Goal: Task Accomplishment & Management: Manage account settings

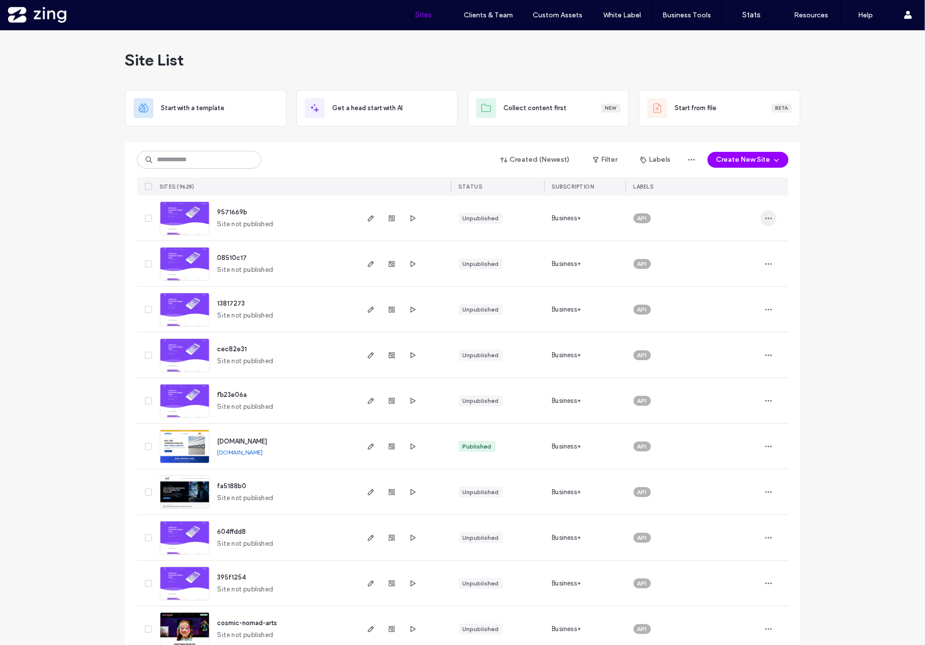
click at [764, 220] on icon "button" at bounding box center [768, 218] width 8 height 8
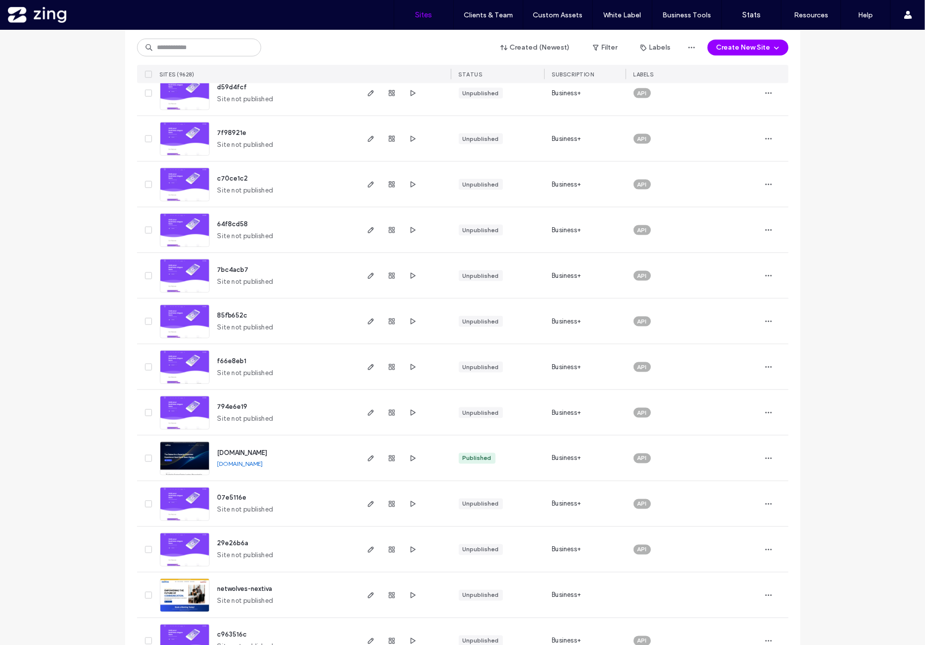
scroll to position [1158, 0]
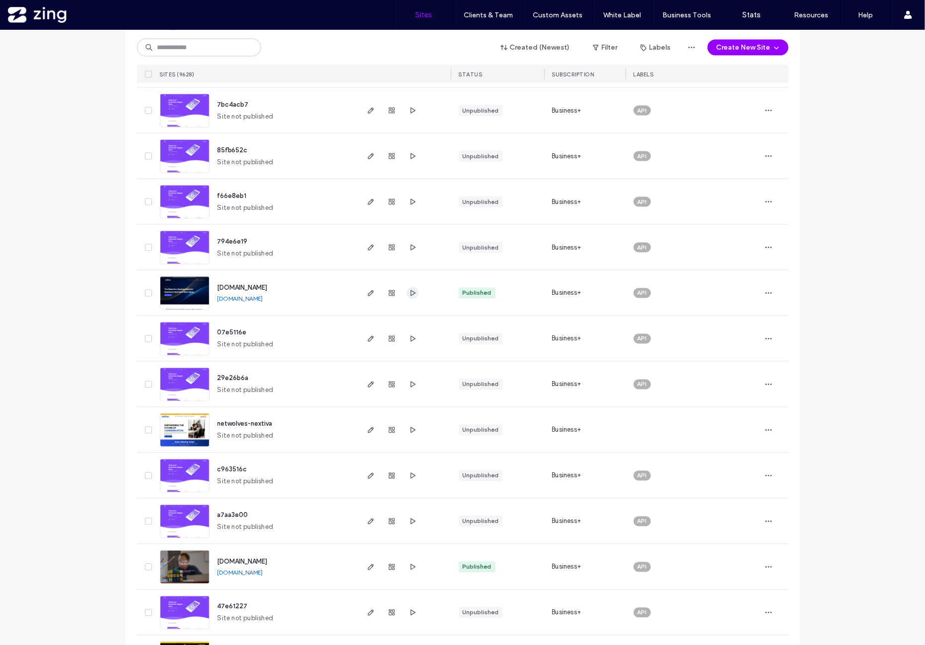
click at [407, 294] on span "button" at bounding box center [413, 293] width 12 height 12
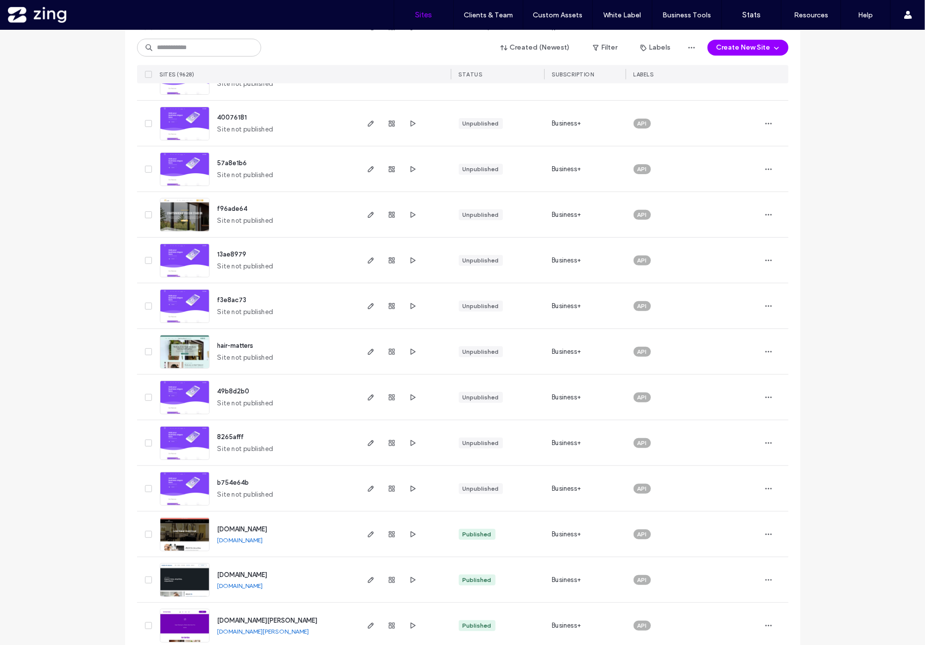
scroll to position [3010, 0]
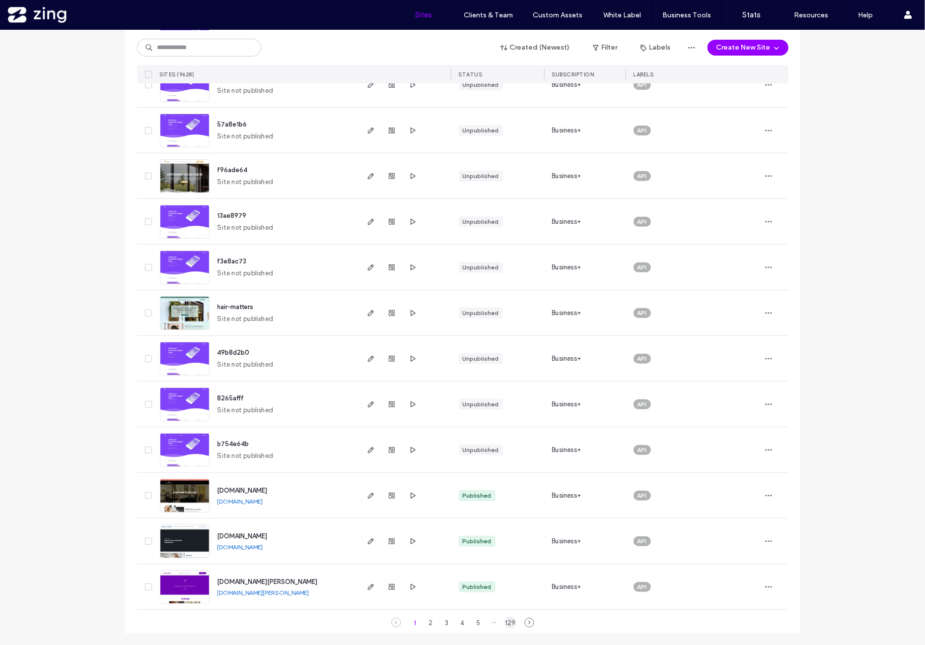
click at [504, 619] on div "129" at bounding box center [510, 623] width 12 height 12
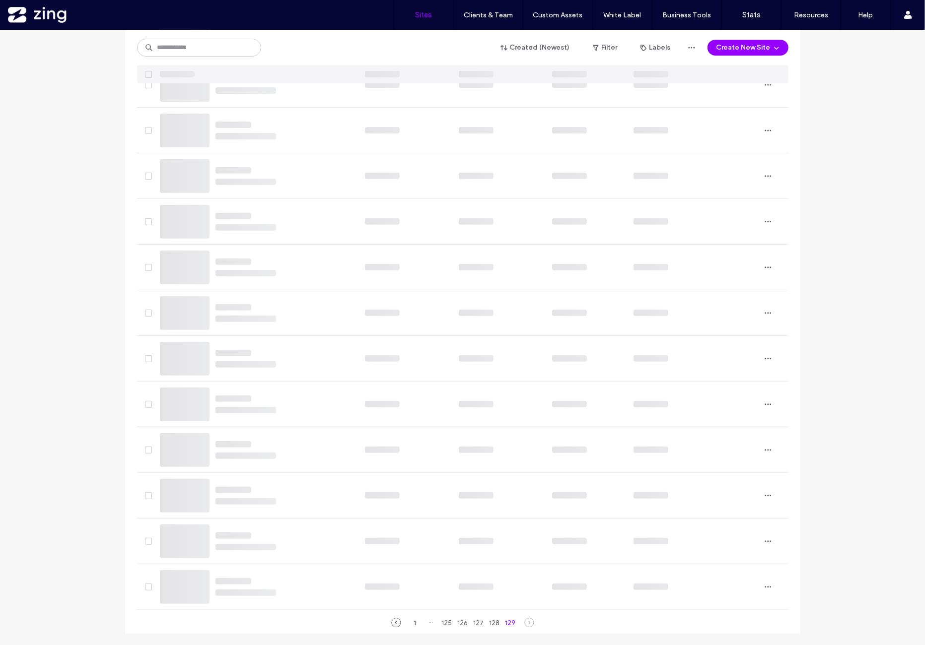
scroll to position [864, 0]
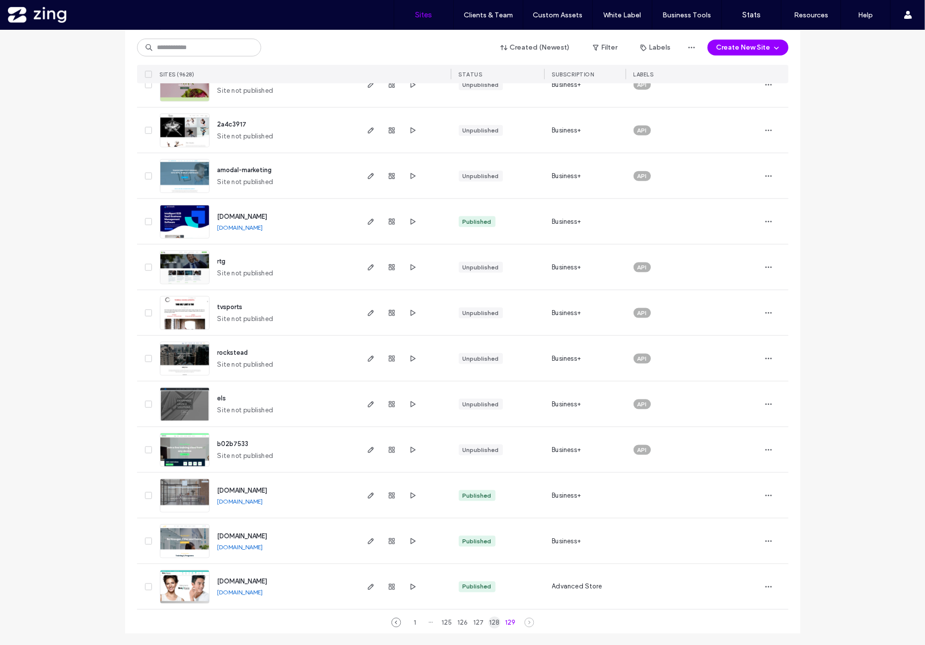
click at [488, 625] on div "128" at bounding box center [494, 623] width 12 height 12
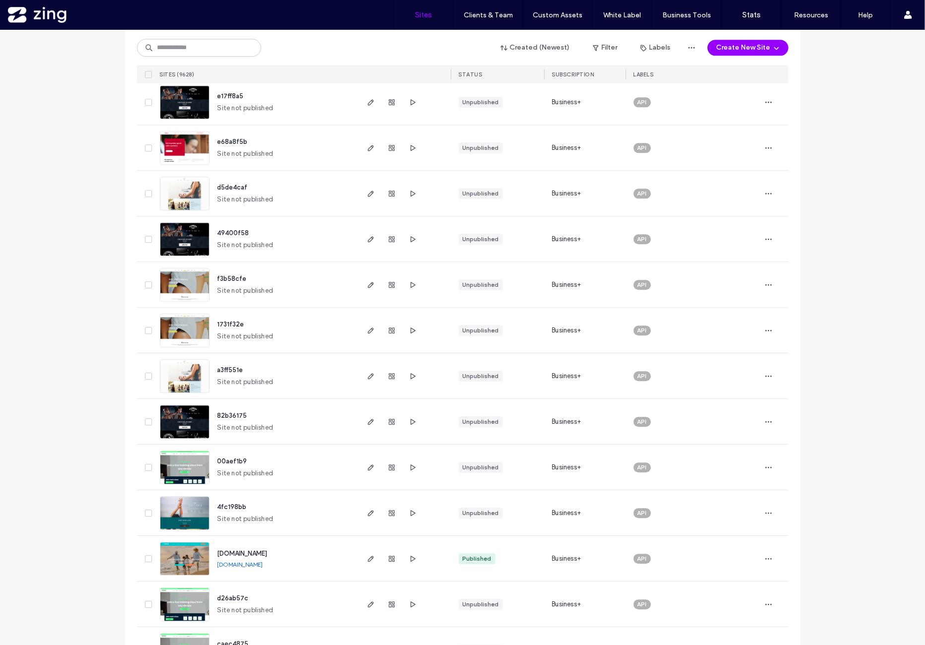
scroll to position [1769, 0]
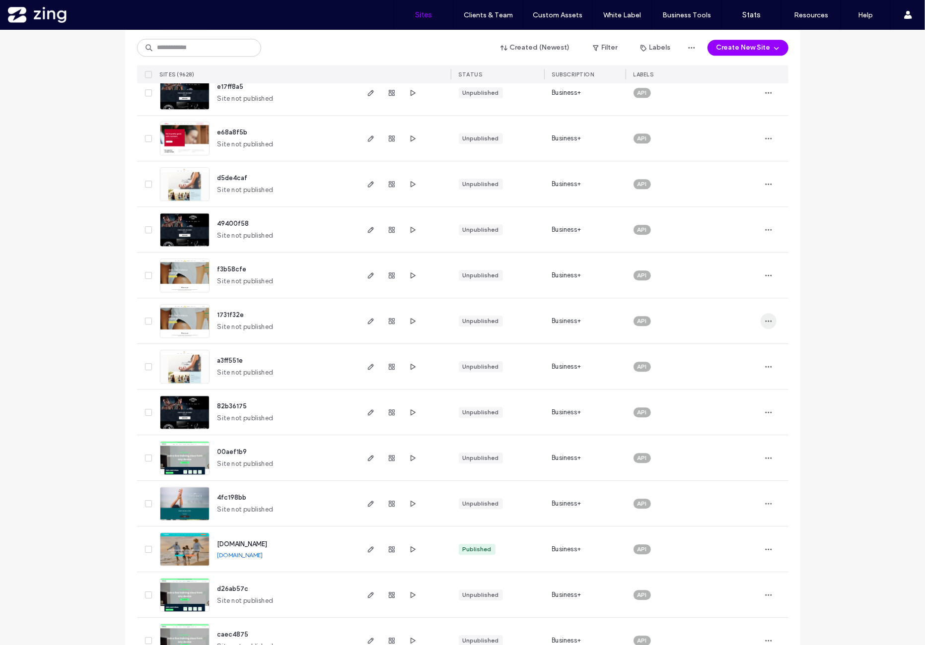
click at [766, 325] on span "button" at bounding box center [768, 321] width 16 height 16
click at [749, 429] on span "Site Dashboard" at bounding box center [727, 428] width 48 height 10
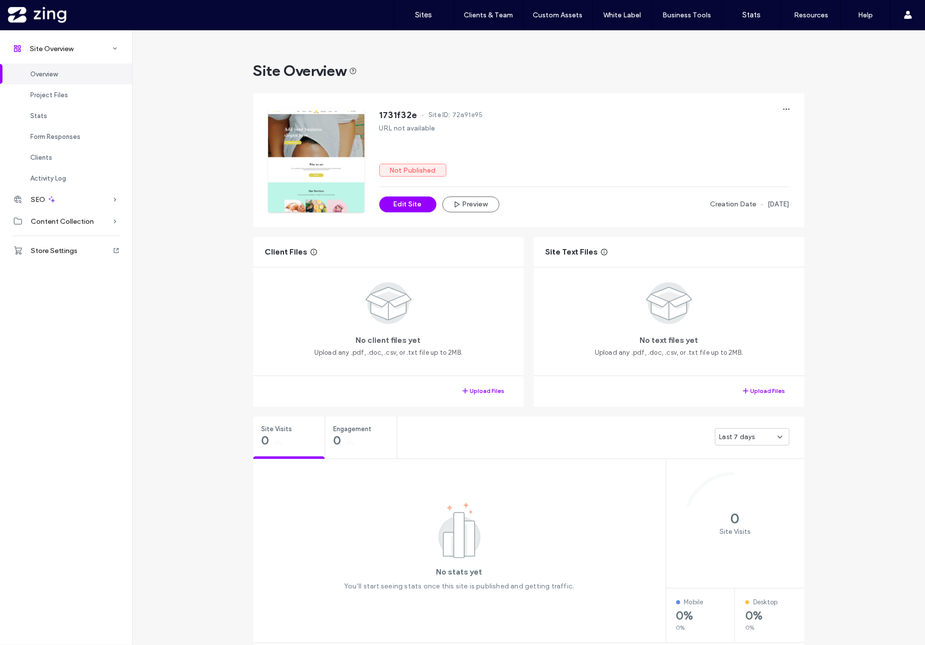
click at [216, 191] on div "Site Overview 1731f32e Site ID: 72a91e95 URL not available Not Published Edit S…" at bounding box center [528, 643] width 793 height 1226
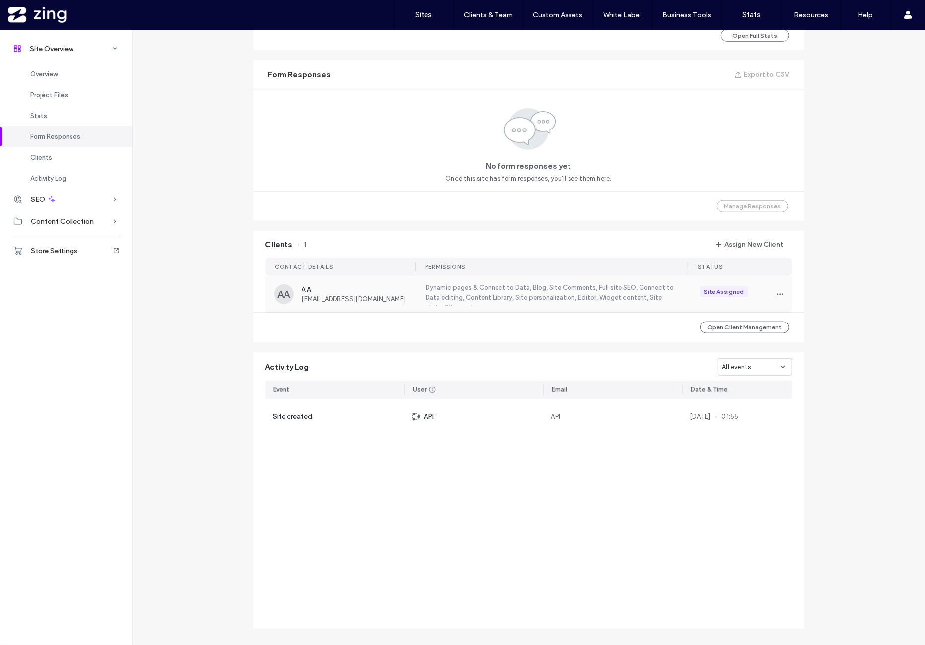
scroll to position [636, 0]
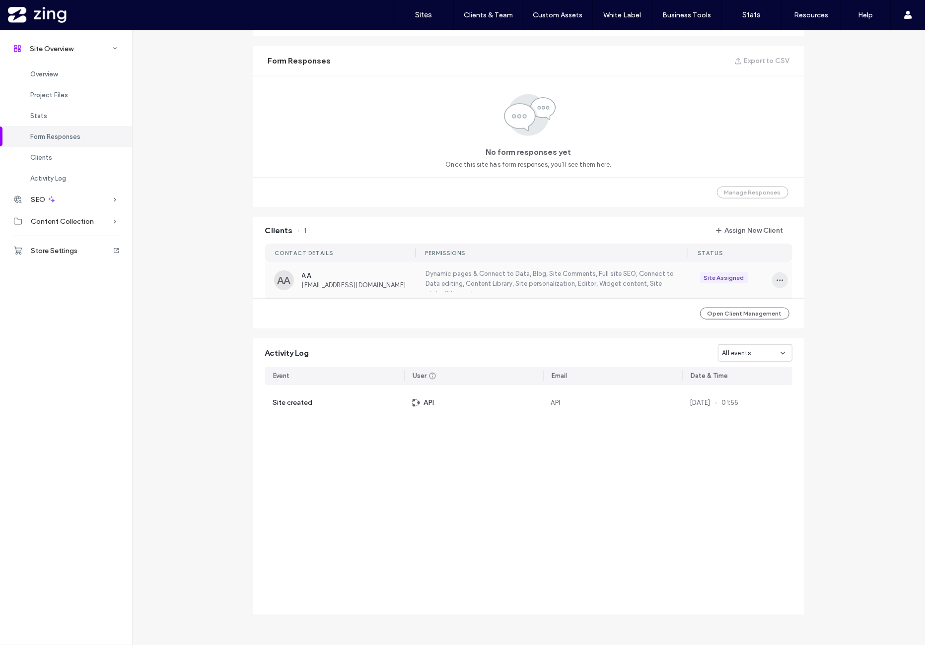
click at [776, 280] on use "button" at bounding box center [779, 280] width 6 height 1
click at [833, 358] on span "Unassign Client" at bounding box center [813, 362] width 48 height 10
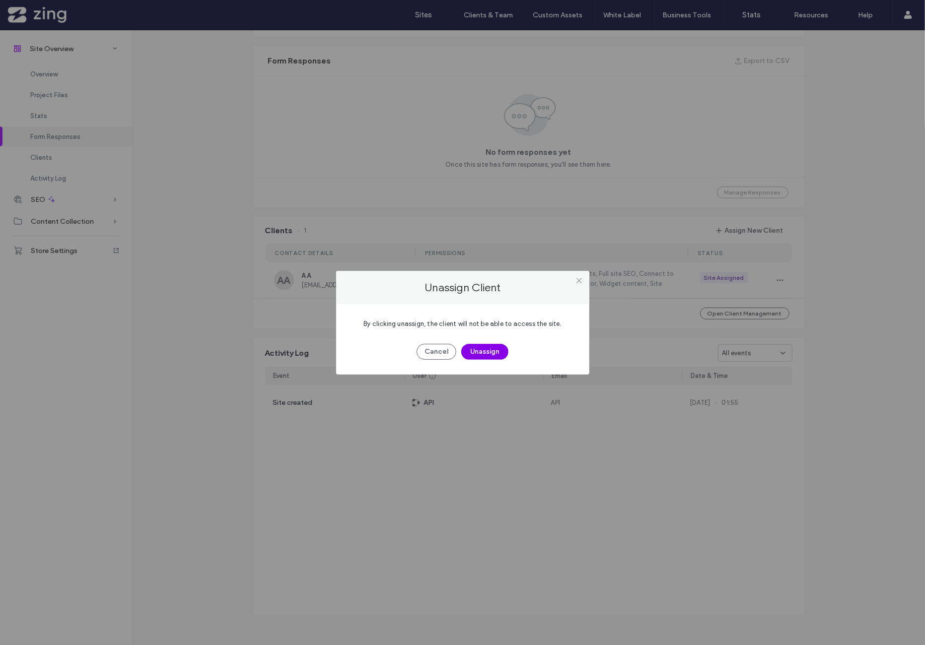
click at [484, 351] on button "Unassign" at bounding box center [484, 352] width 47 height 16
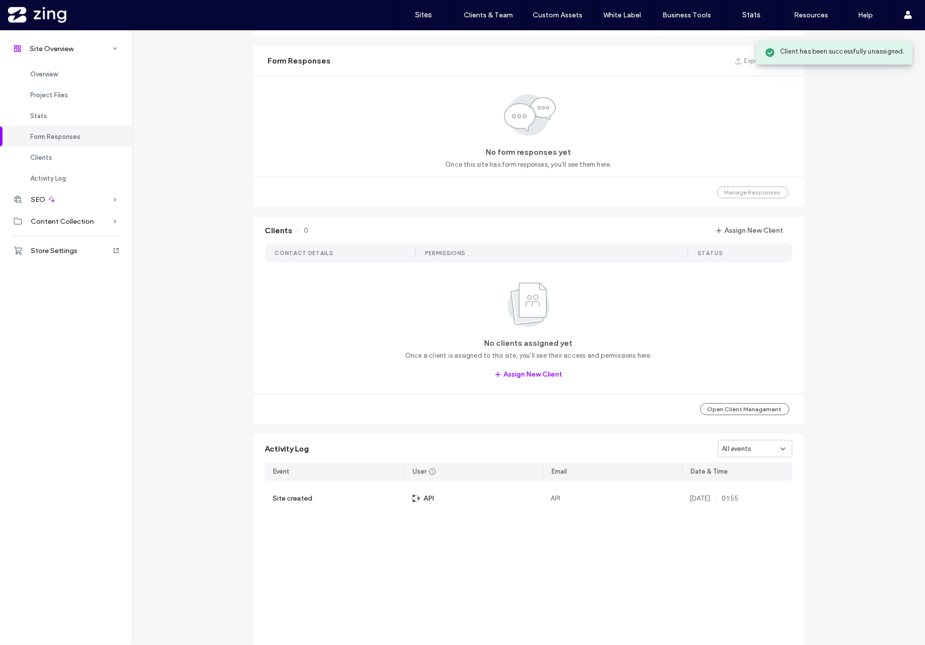
click at [226, 329] on div "Site Overview 1731f32e Site ID: 72a91e95 URL not available Not Published Edit S…" at bounding box center [528, 55] width 793 height 1322
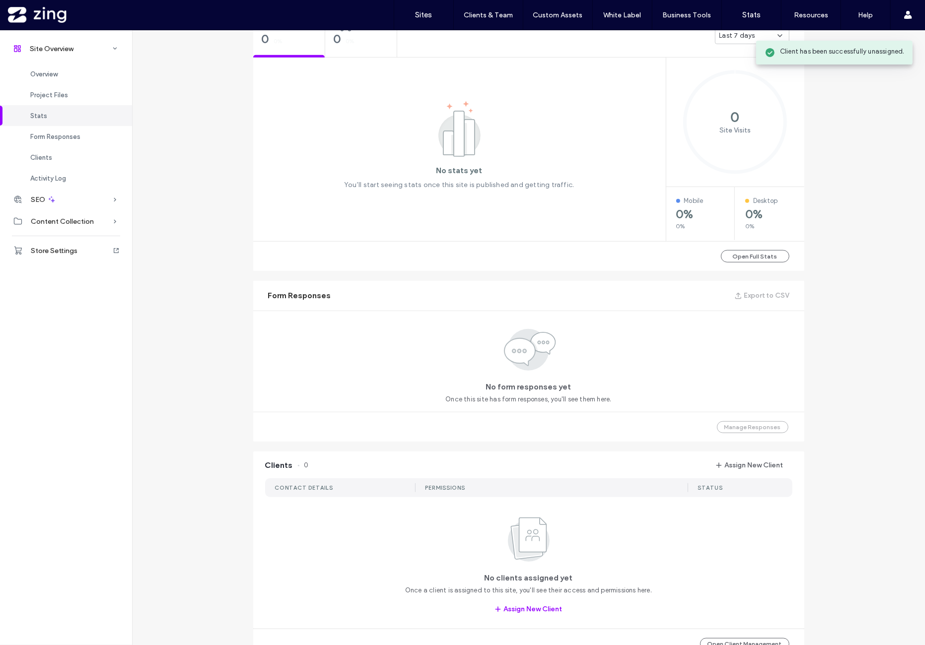
scroll to position [70, 0]
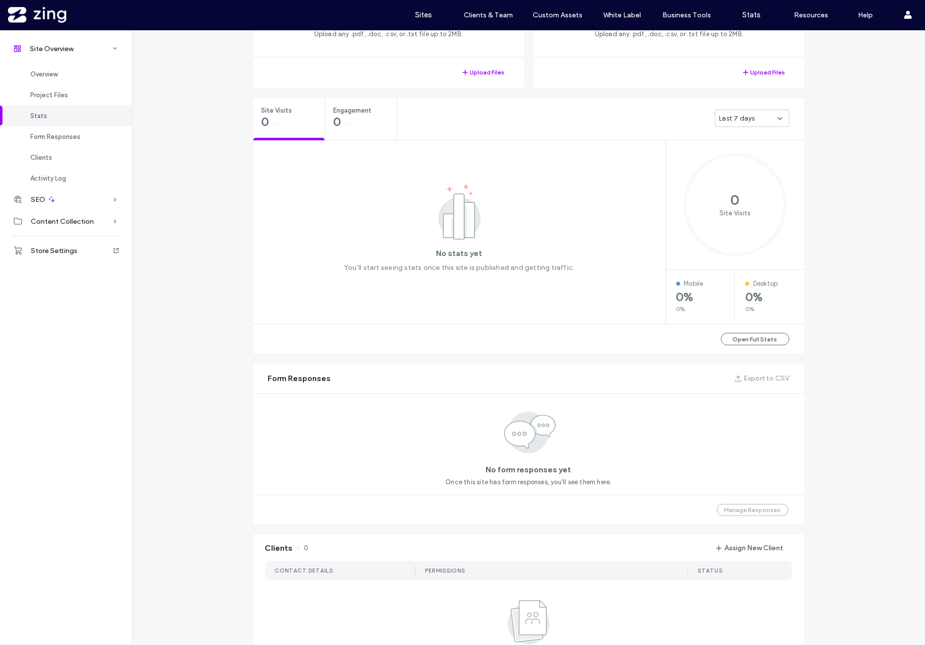
scroll to position [1, 0]
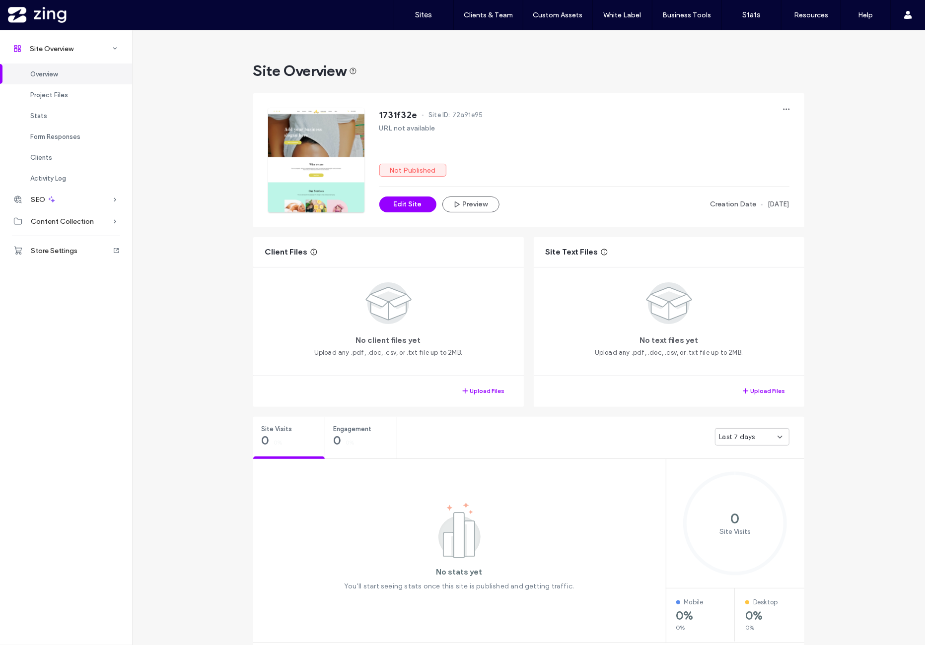
click at [486, 71] on div "Site Overview" at bounding box center [528, 71] width 551 height 20
click at [787, 113] on span "button" at bounding box center [786, 109] width 16 height 16
click at [789, 113] on span "button" at bounding box center [786, 109] width 16 height 16
click at [750, 143] on div "Rename Site" at bounding box center [746, 135] width 88 height 19
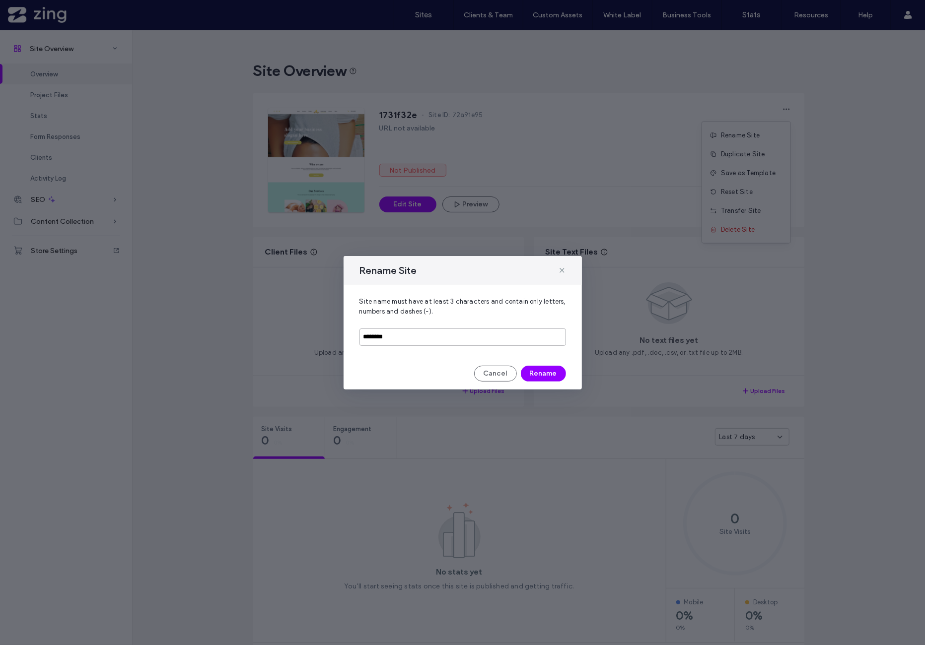
click at [451, 339] on input "********" at bounding box center [462, 337] width 206 height 17
paste input "********"
click at [366, 339] on input "**********" at bounding box center [462, 337] width 206 height 17
click at [388, 339] on input "**********" at bounding box center [462, 337] width 206 height 17
click at [443, 339] on input "**********" at bounding box center [462, 337] width 206 height 17
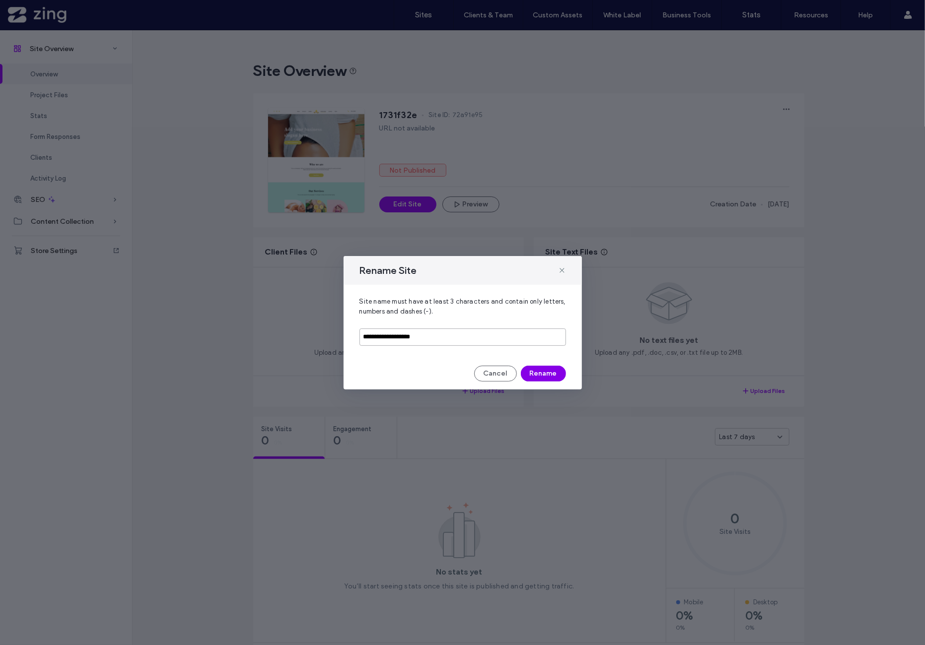
type input "**********"
click at [553, 375] on button "Rename" at bounding box center [543, 374] width 45 height 16
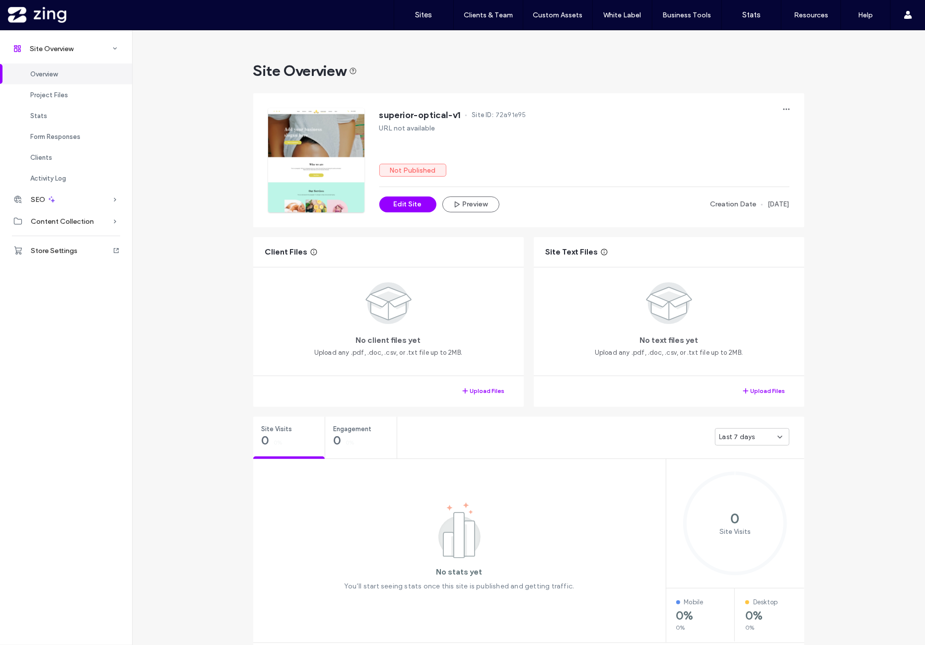
drag, startPoint x: 838, startPoint y: 152, endPoint x: 833, endPoint y: 147, distance: 6.7
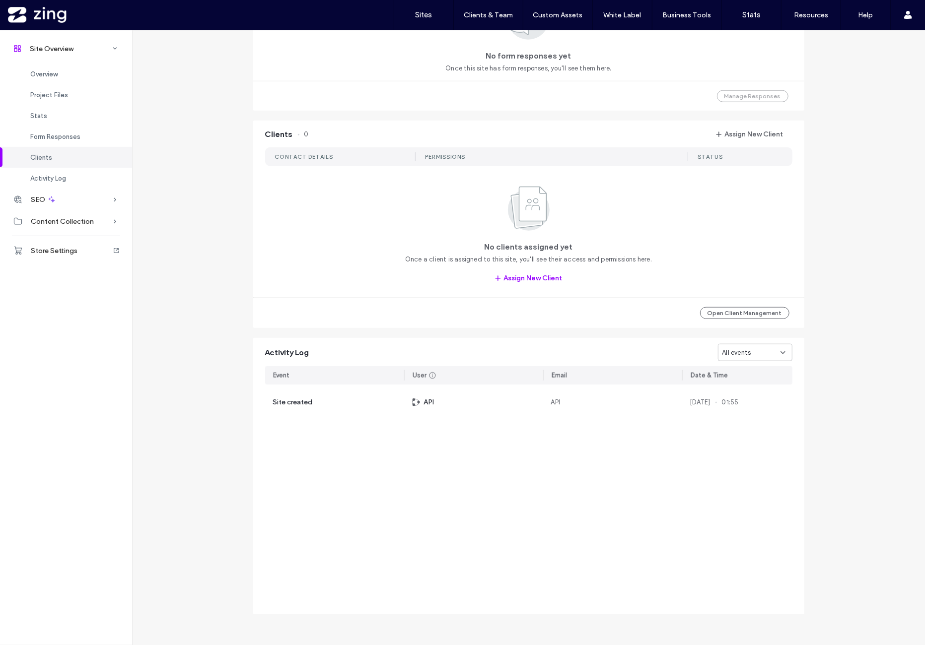
scroll to position [70, 0]
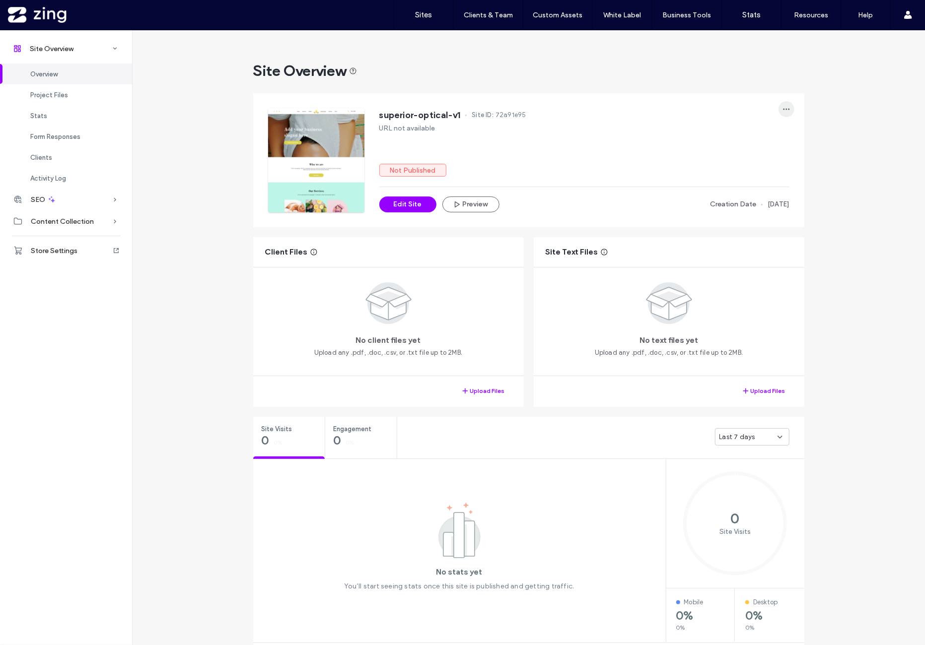
click at [783, 107] on icon "button" at bounding box center [786, 109] width 8 height 8
click at [763, 212] on div "Transfer Site" at bounding box center [746, 211] width 88 height 19
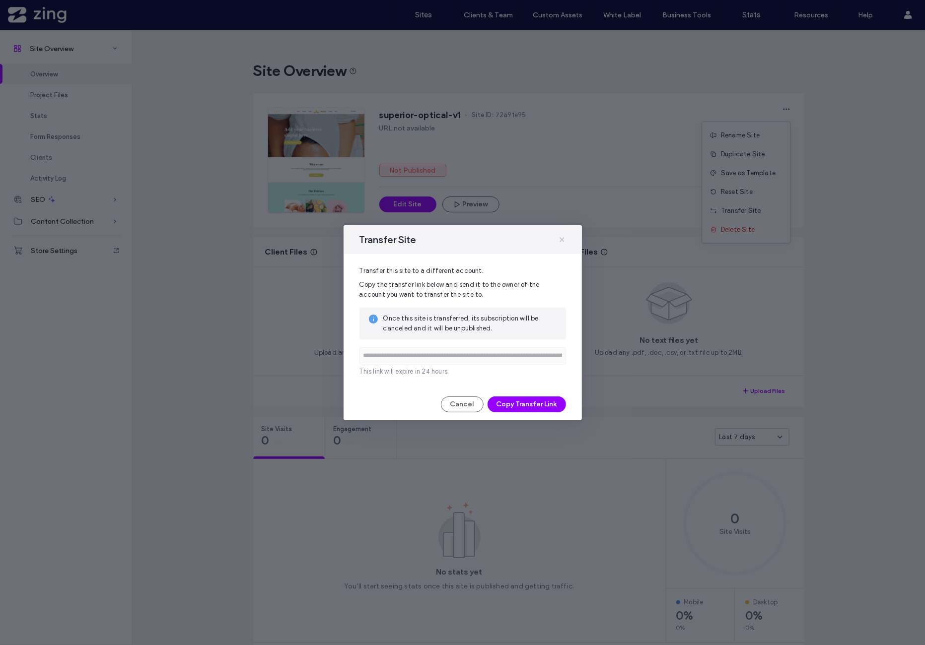
click at [561, 241] on icon at bounding box center [562, 240] width 8 height 8
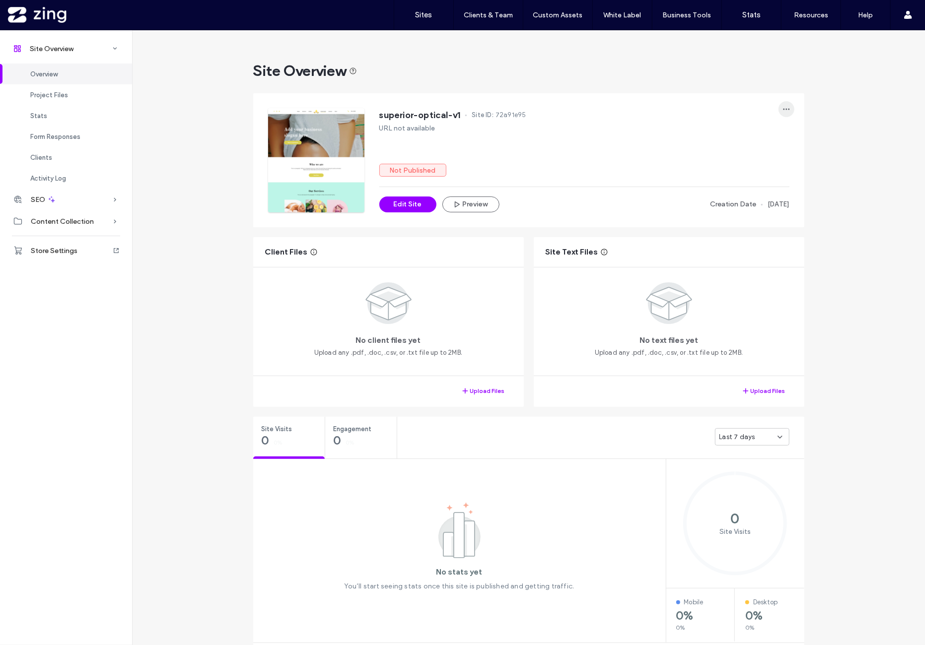
click at [786, 116] on span "button" at bounding box center [786, 109] width 16 height 16
click at [766, 192] on div "Reset Site" at bounding box center [746, 192] width 88 height 19
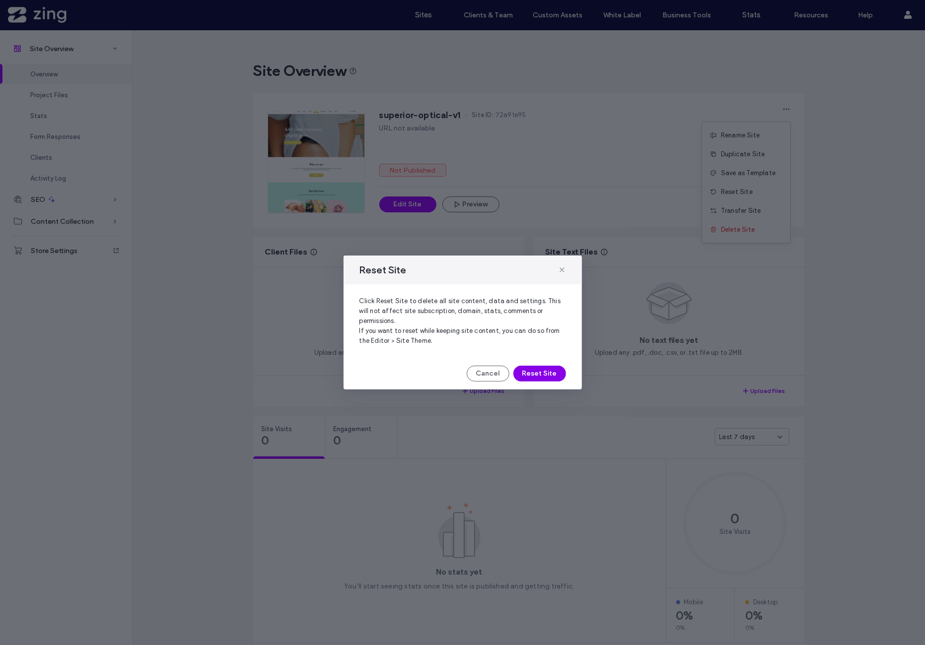
click at [539, 375] on button "Reset Site" at bounding box center [539, 374] width 53 height 16
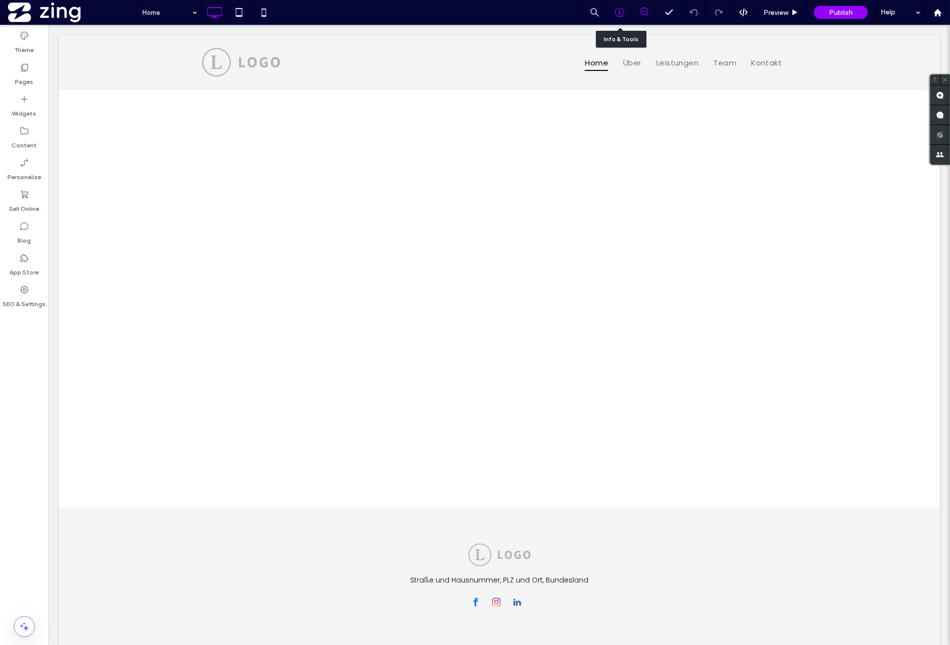
click at [626, 17] on div at bounding box center [620, 12] width 25 height 25
click at [616, 11] on icon at bounding box center [620, 12] width 10 height 10
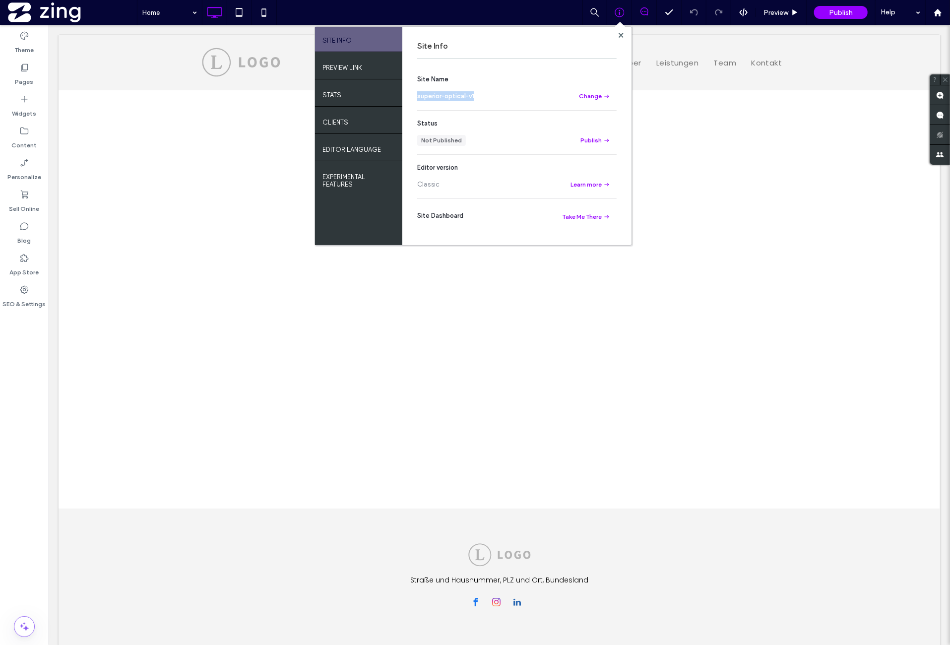
drag, startPoint x: 418, startPoint y: 95, endPoint x: 477, endPoint y: 95, distance: 59.6
click at [477, 95] on div "superior-optical-v1" at bounding box center [492, 96] width 151 height 10
copy span "superior-optical-v1"
click at [622, 36] on use at bounding box center [620, 34] width 5 height 5
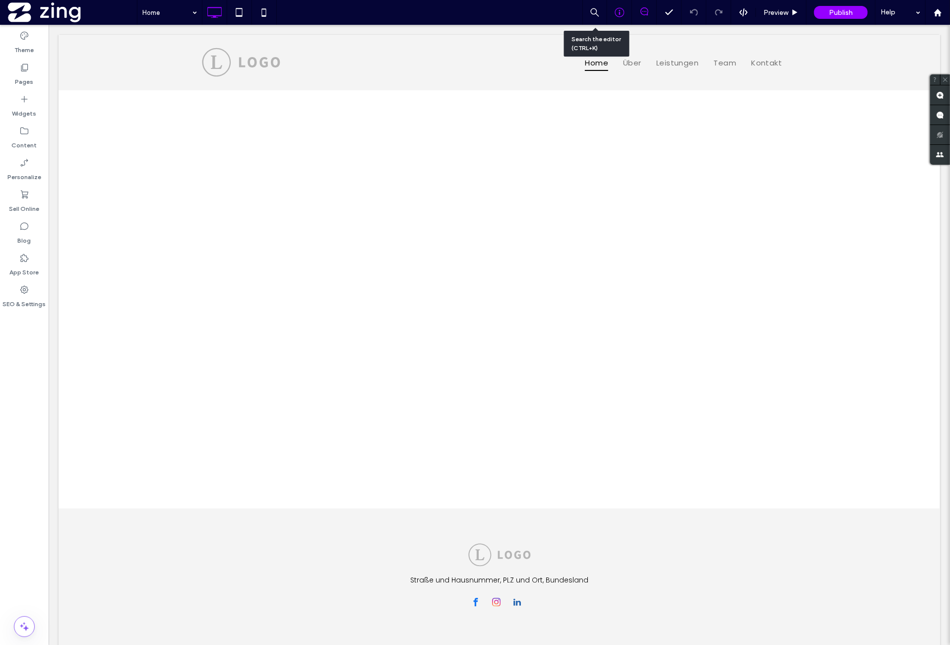
click at [616, 10] on icon at bounding box center [620, 12] width 10 height 10
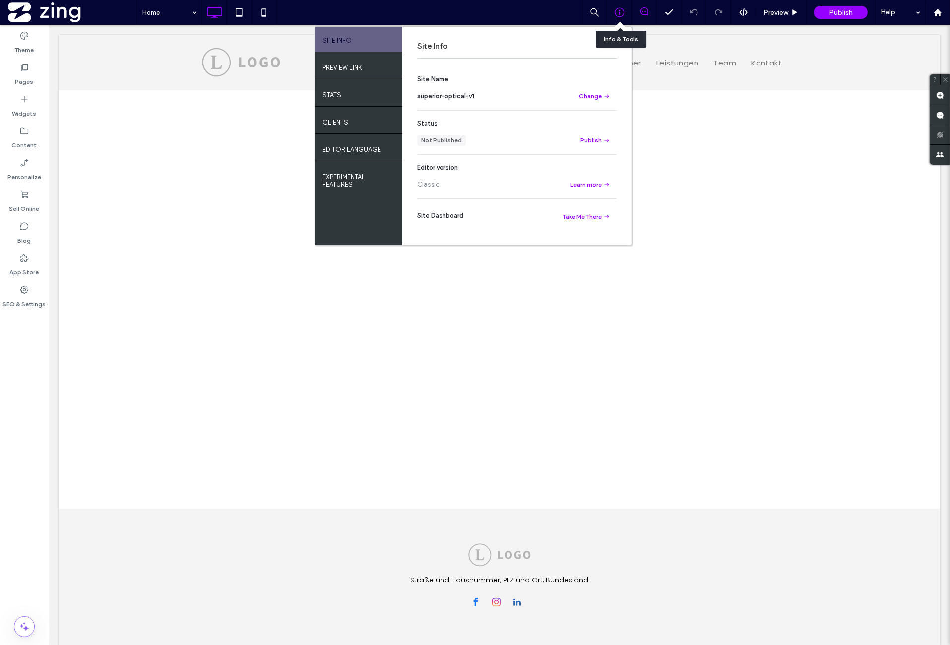
click at [616, 10] on icon at bounding box center [620, 12] width 10 height 10
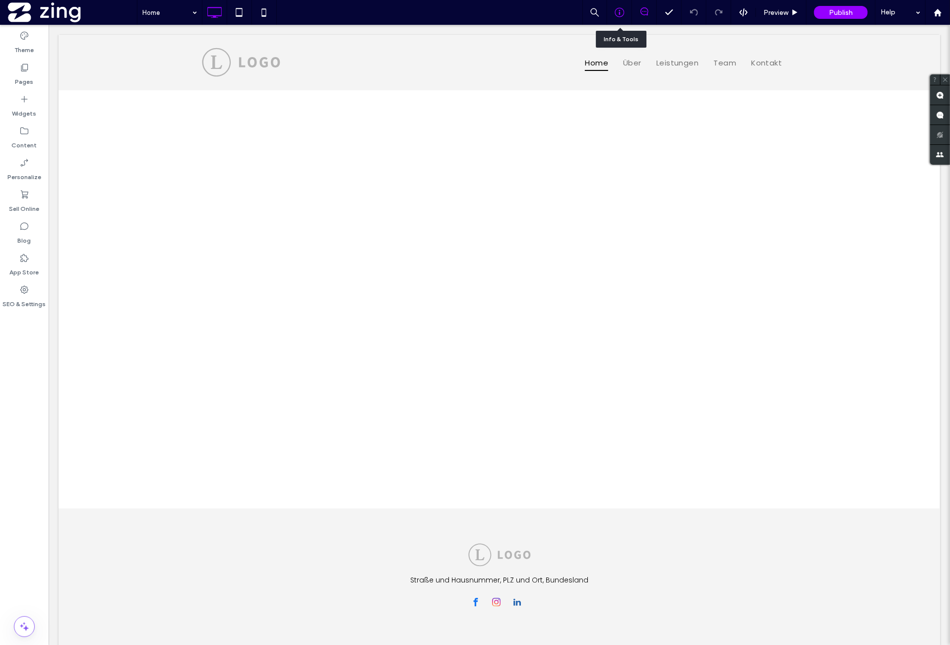
click at [612, 10] on div at bounding box center [620, 12] width 24 height 10
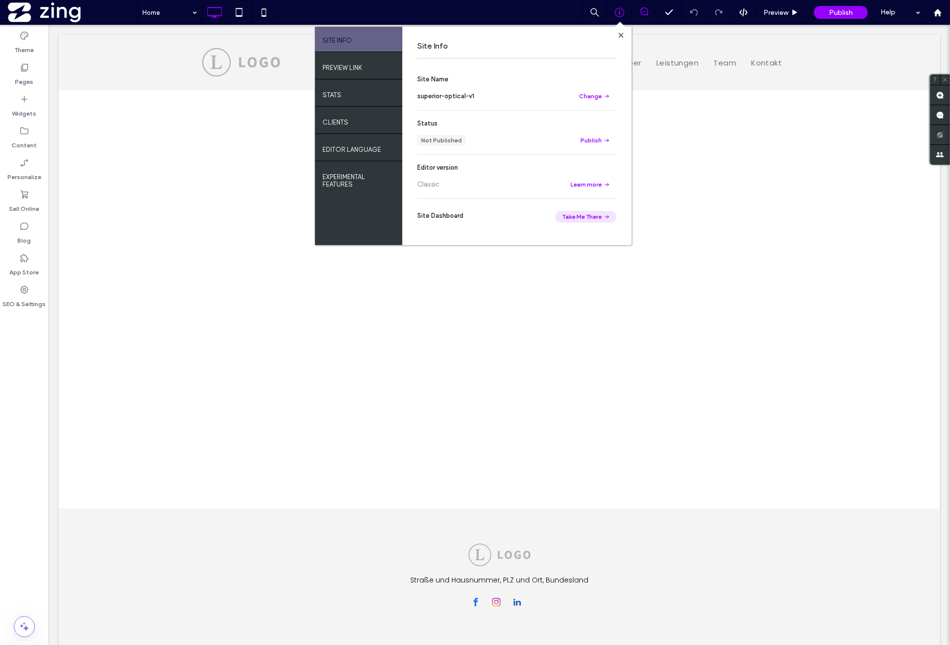
click at [592, 216] on button "Take Me There" at bounding box center [586, 217] width 62 height 12
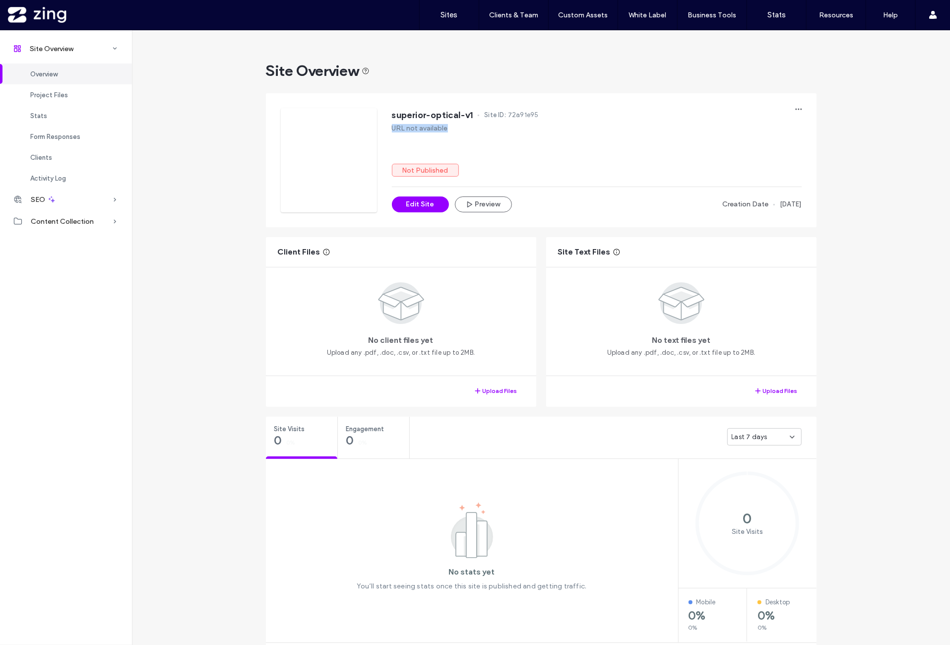
drag, startPoint x: 388, startPoint y: 127, endPoint x: 482, endPoint y: 130, distance: 93.9
click at [482, 130] on div "URL not available" at bounding box center [597, 128] width 410 height 8
click at [458, 141] on div "superior-optical-v1 Site ID: 72a91e95 URL not available Not Published Edit Site…" at bounding box center [597, 160] width 410 height 104
click at [388, 137] on div "superior-optical-v1 Site ID: 72a91e95 URL not available Not Published Edit Site…" at bounding box center [541, 160] width 521 height 104
drag, startPoint x: 390, startPoint y: 128, endPoint x: 464, endPoint y: 130, distance: 74.5
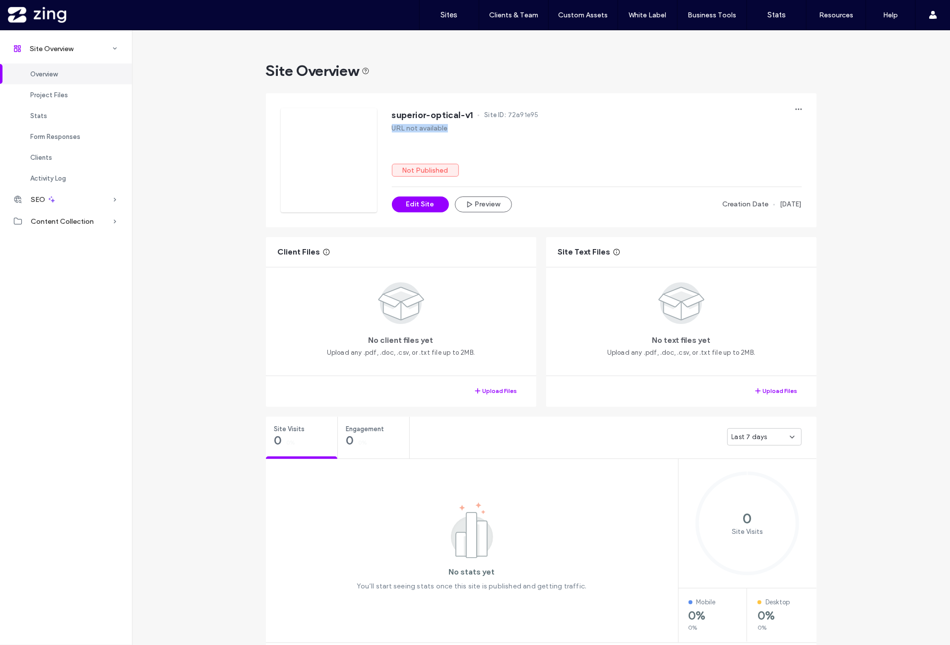
click at [464, 130] on div "URL not available" at bounding box center [597, 128] width 410 height 8
click at [457, 140] on div "superior-optical-v1 Site ID: 72a91e95 URL not available Not Published Edit Site…" at bounding box center [597, 160] width 410 height 104
drag, startPoint x: 389, startPoint y: 130, endPoint x: 461, endPoint y: 133, distance: 72.0
click at [461, 129] on div "URL not available" at bounding box center [597, 128] width 410 height 8
click at [441, 146] on div "superior-optical-v1 Site ID: 72a91e95 URL not available Not Published Edit Site…" at bounding box center [597, 160] width 410 height 104
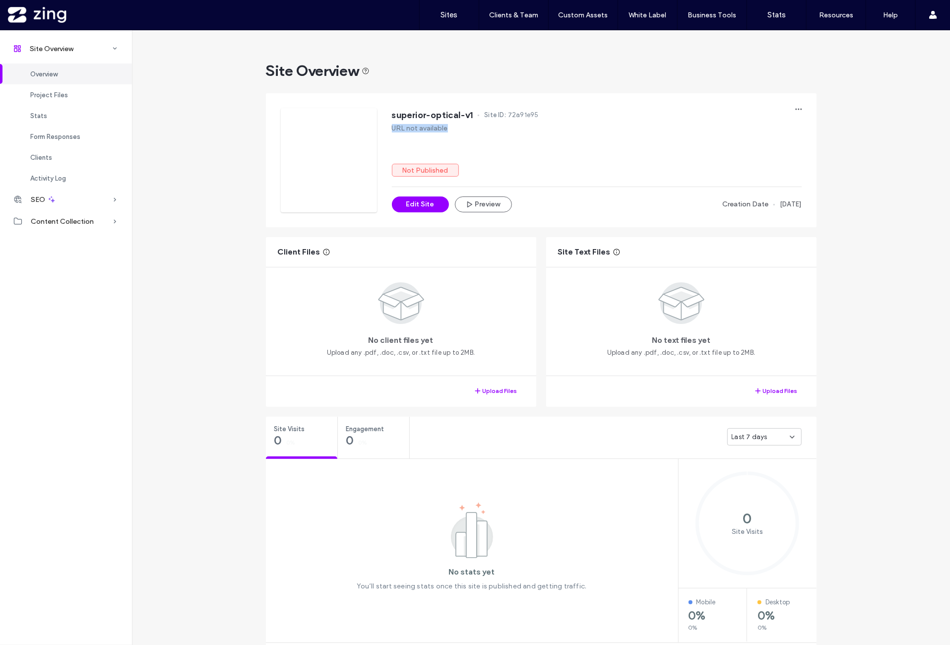
drag, startPoint x: 390, startPoint y: 129, endPoint x: 449, endPoint y: 130, distance: 58.6
click at [449, 129] on div "URL not available" at bounding box center [597, 128] width 410 height 8
click at [442, 133] on div at bounding box center [442, 133] width 0 height 0
click at [445, 123] on div "superior-optical-v1 Site ID: 72a91e95" at bounding box center [597, 116] width 410 height 16
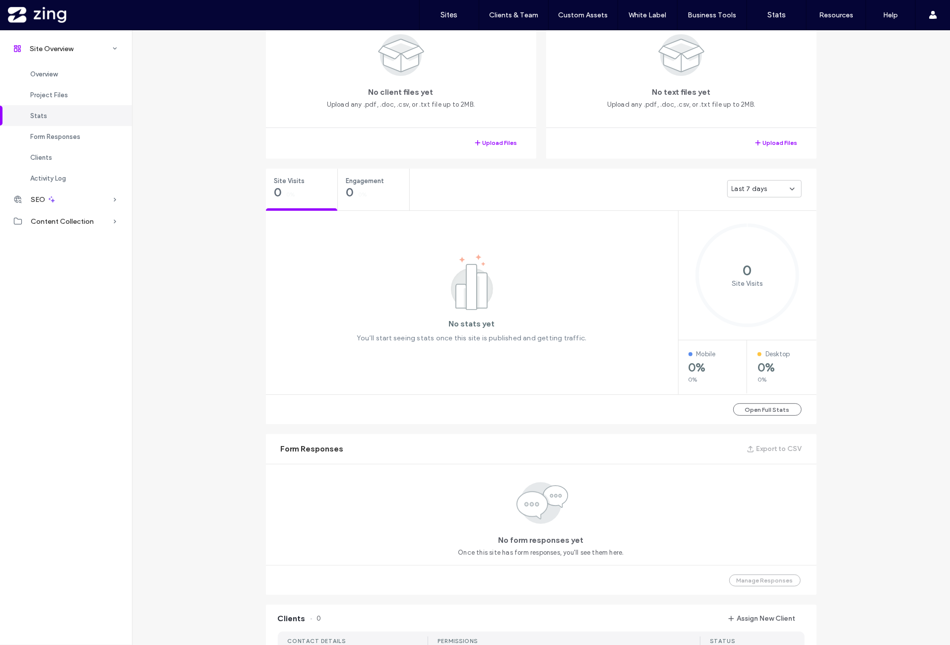
scroll to position [413, 0]
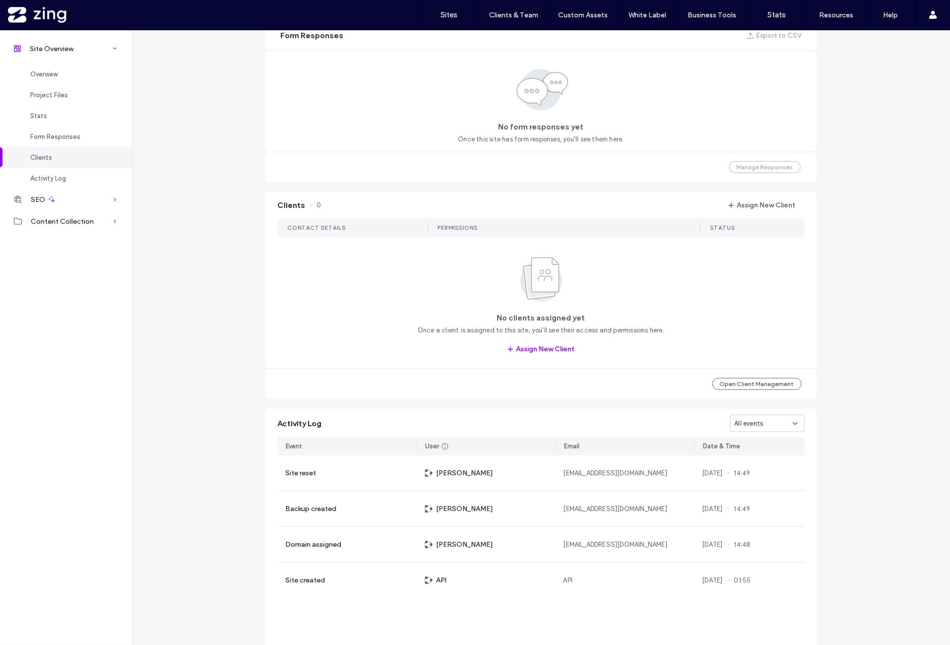
scroll to position [733, 0]
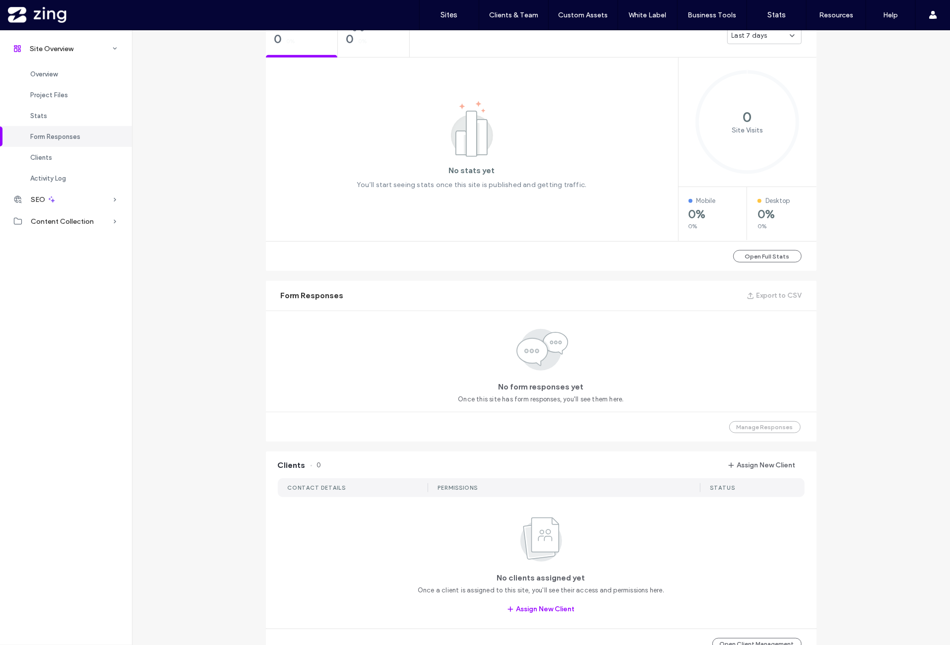
scroll to position [70, 0]
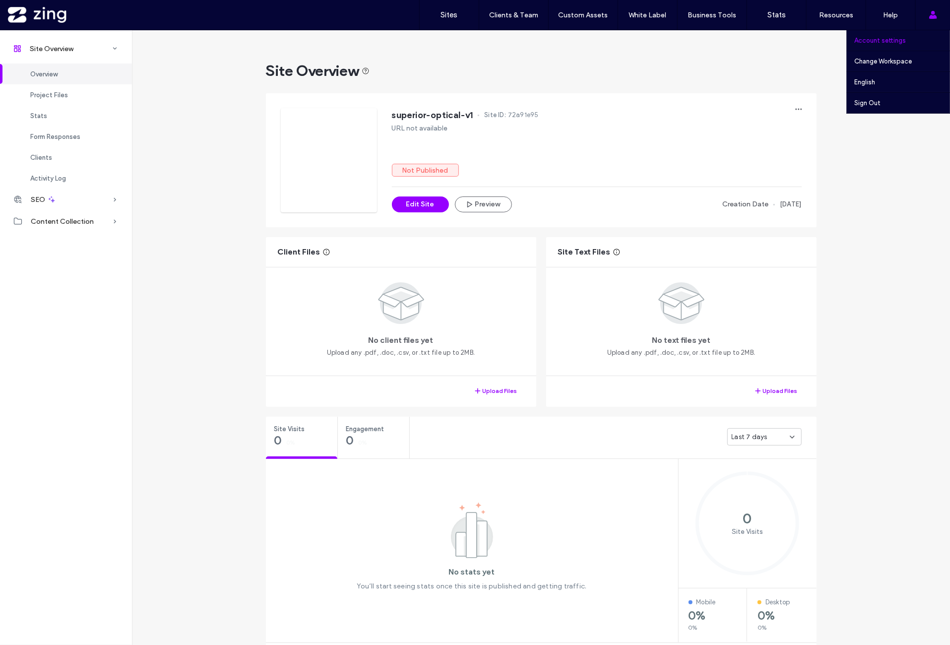
click at [900, 35] on link "Account settings" at bounding box center [903, 40] width 96 height 20
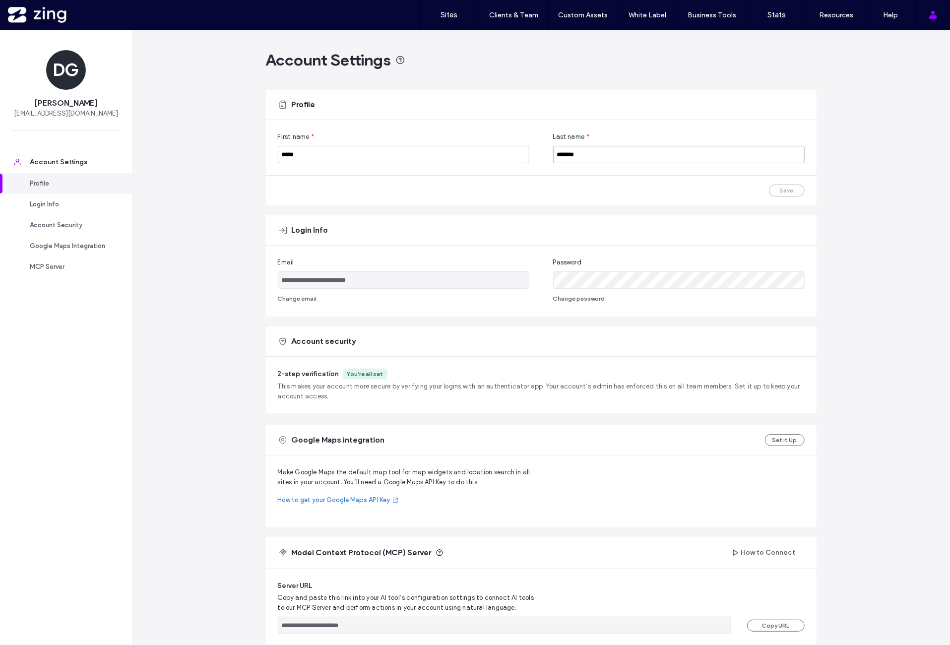
drag, startPoint x: 591, startPoint y: 157, endPoint x: 462, endPoint y: 172, distance: 129.4
click at [487, 163] on div "First name * ***** Last name * *******" at bounding box center [541, 147] width 551 height 55
type input "**********"
click at [714, 203] on div "Save" at bounding box center [541, 191] width 551 height 30
click at [783, 189] on button "Save" at bounding box center [787, 191] width 36 height 12
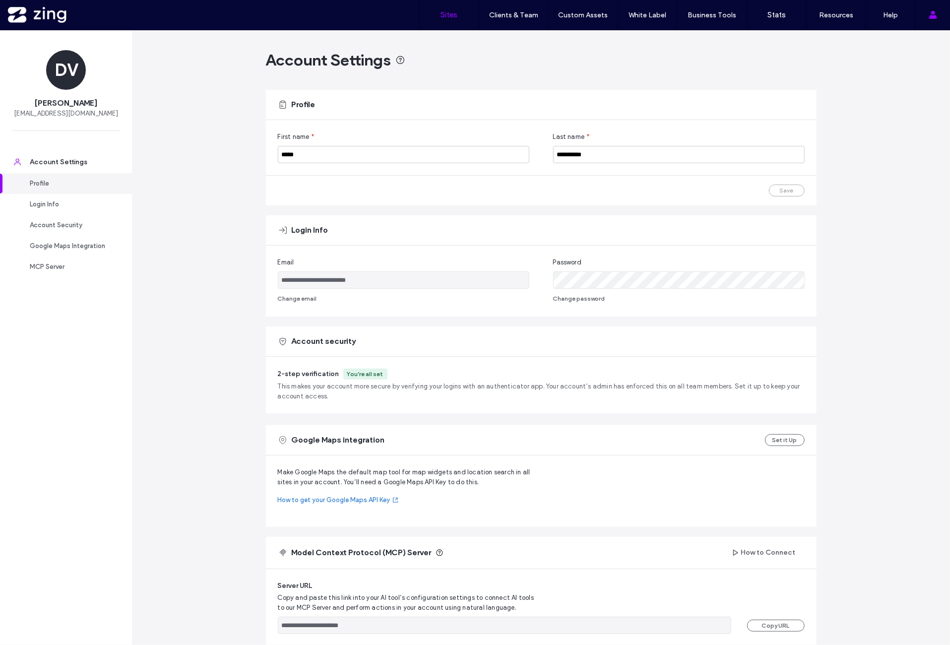
click at [450, 24] on link "Sites" at bounding box center [449, 15] width 59 height 30
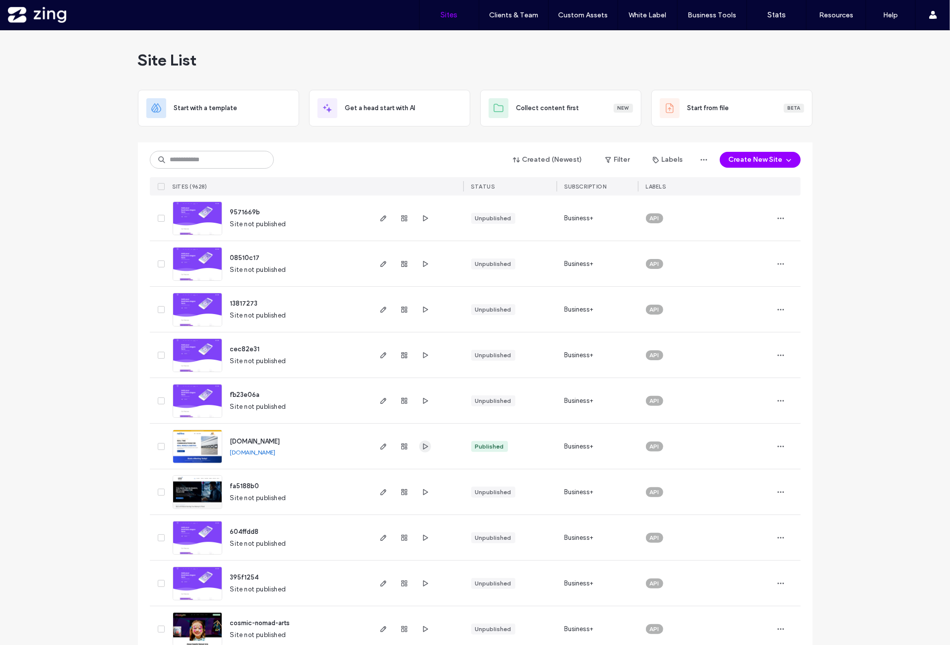
click at [424, 447] on icon "button" at bounding box center [425, 447] width 8 height 8
